Goal: Information Seeking & Learning: Learn about a topic

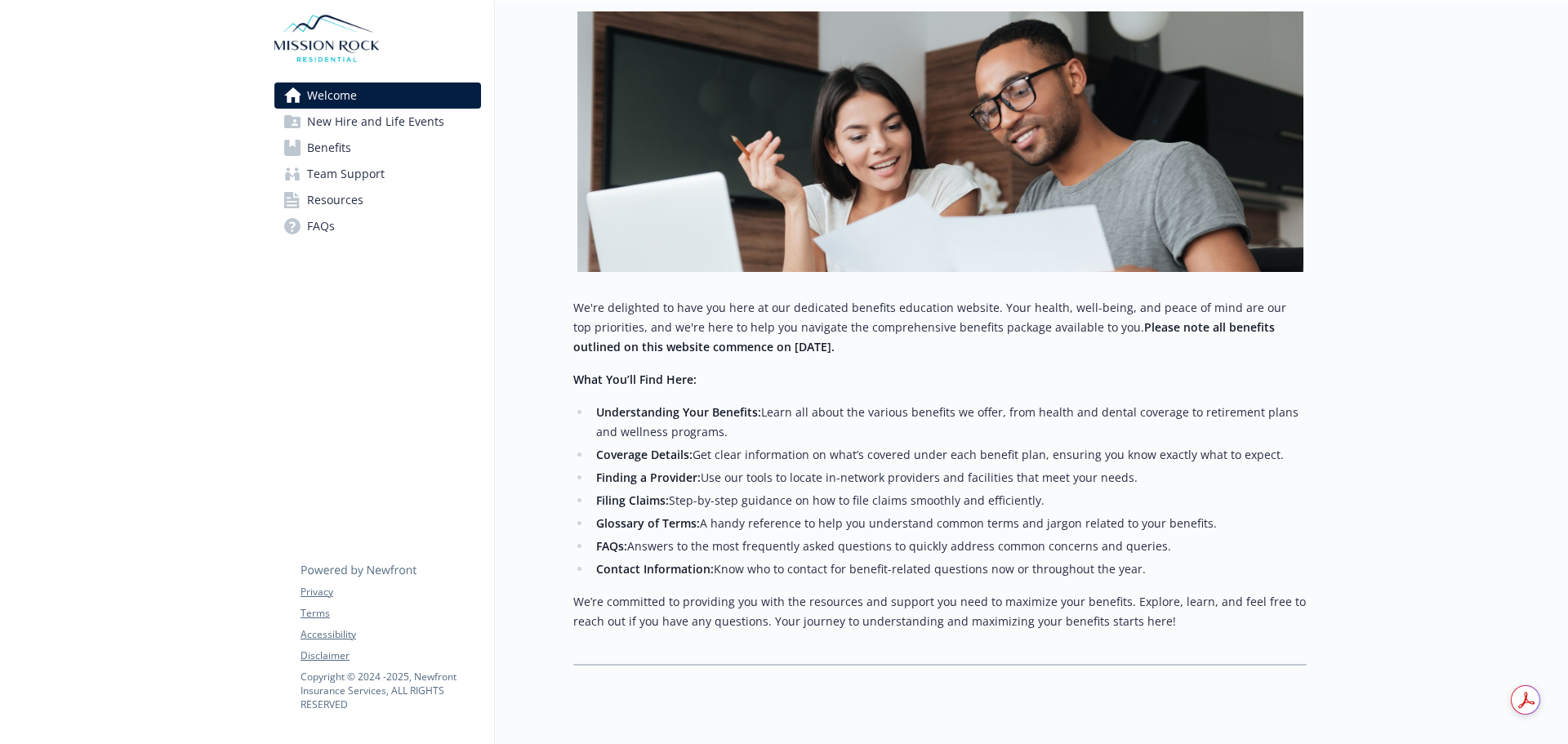
scroll to position [276, 0]
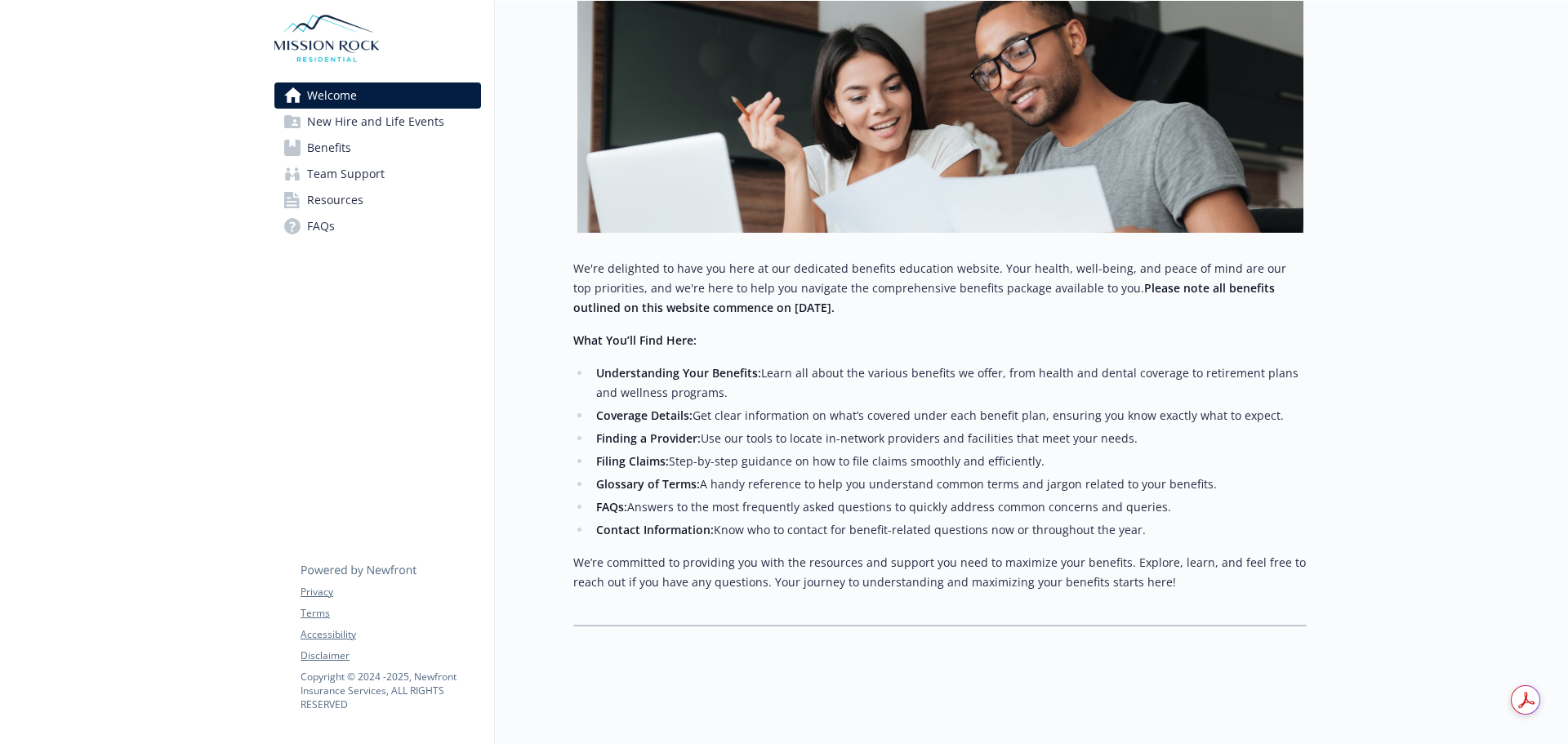
click at [339, 147] on span "Benefits" at bounding box center [330, 147] width 44 height 26
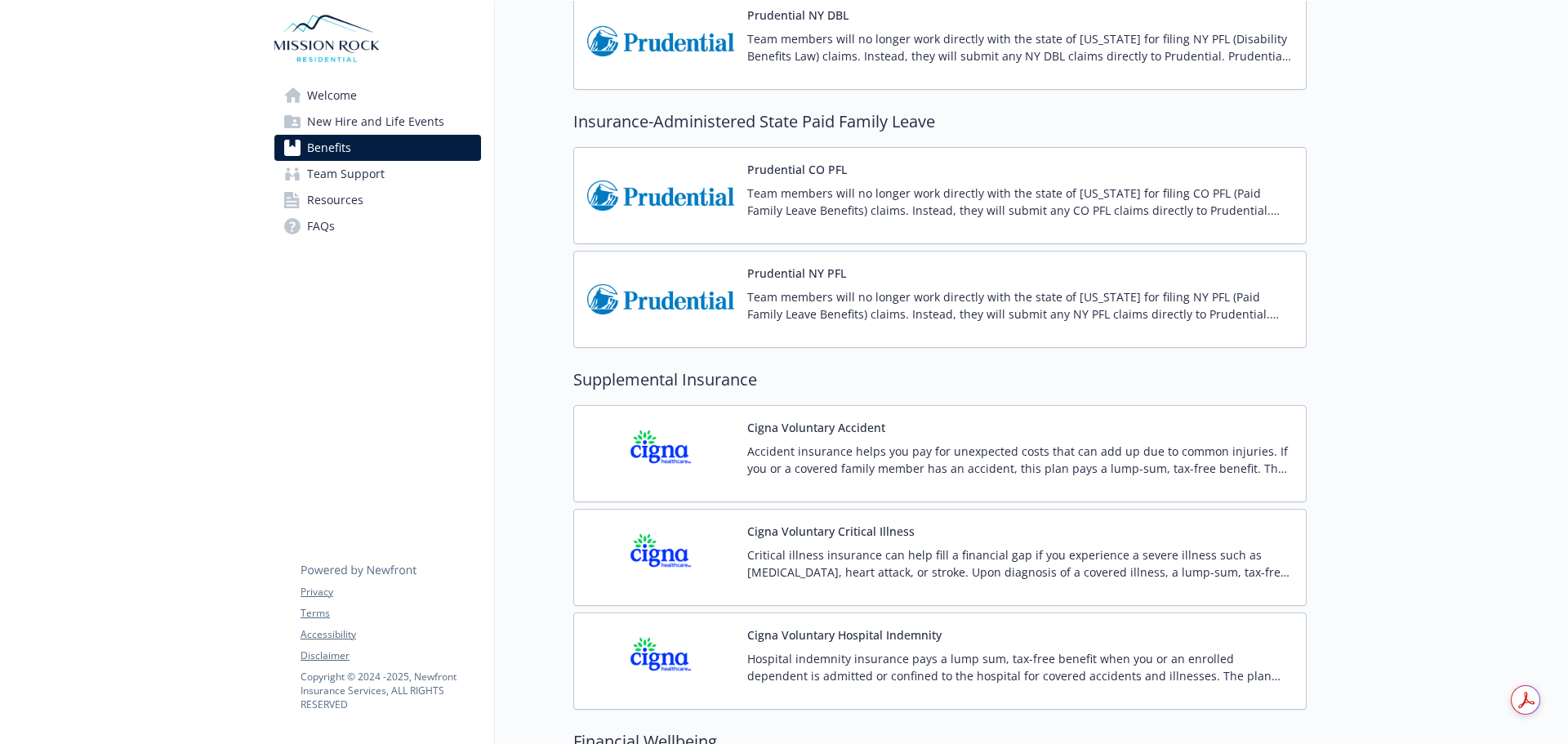
scroll to position [2834, 0]
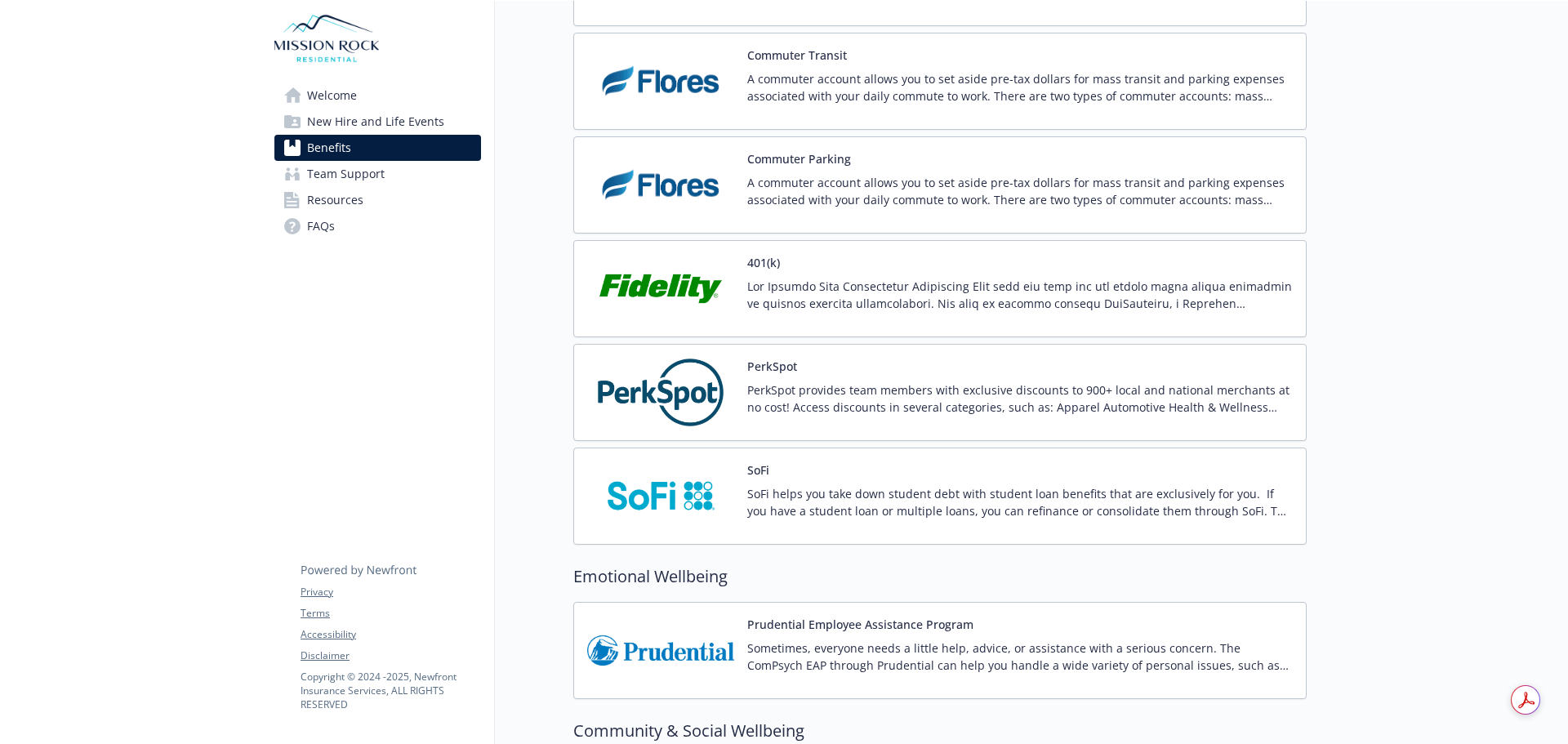
click at [647, 405] on img at bounding box center [660, 392] width 147 height 70
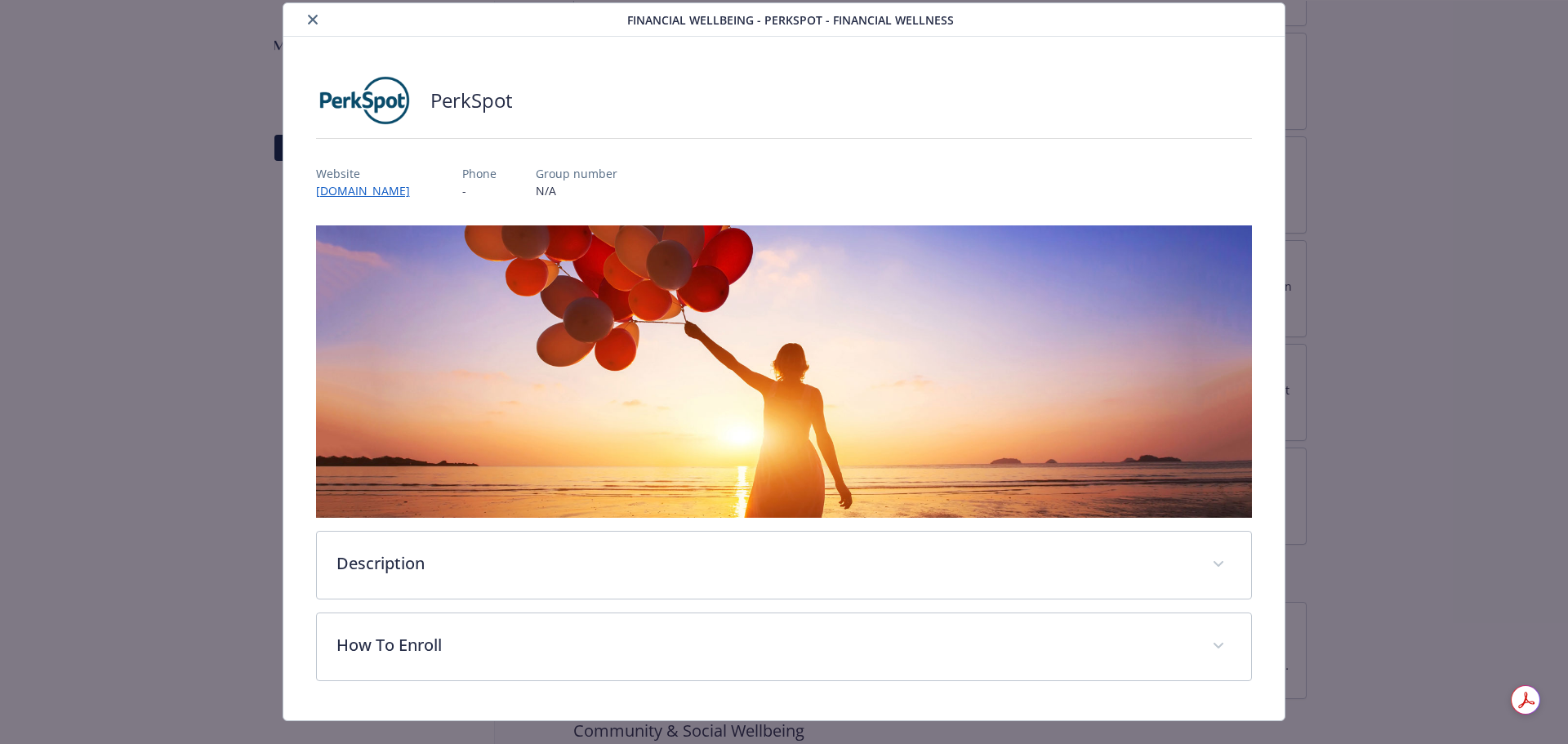
scroll to position [77, 0]
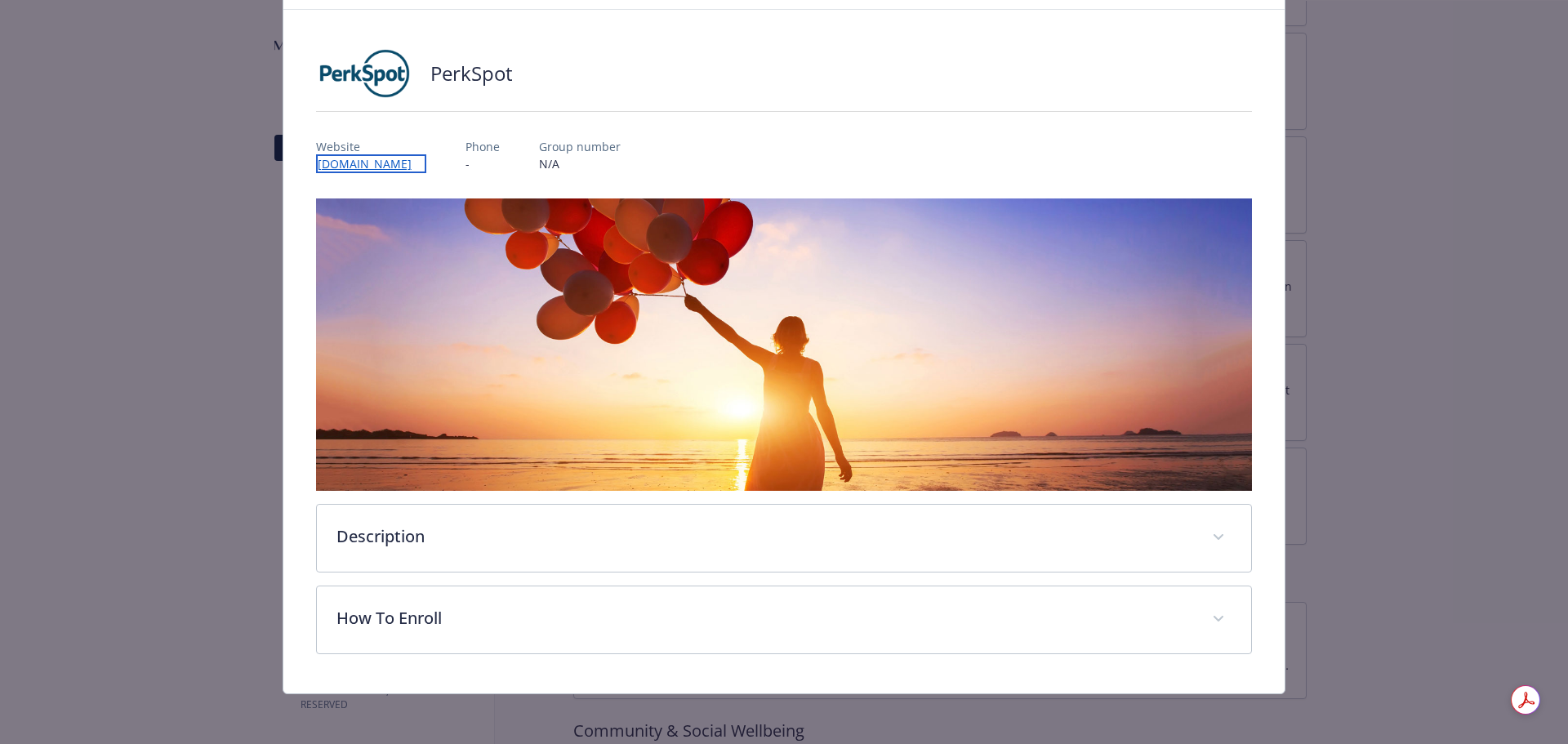
click at [347, 161] on link "[DOMAIN_NAME]" at bounding box center [371, 163] width 110 height 19
